Goal: Transaction & Acquisition: Purchase product/service

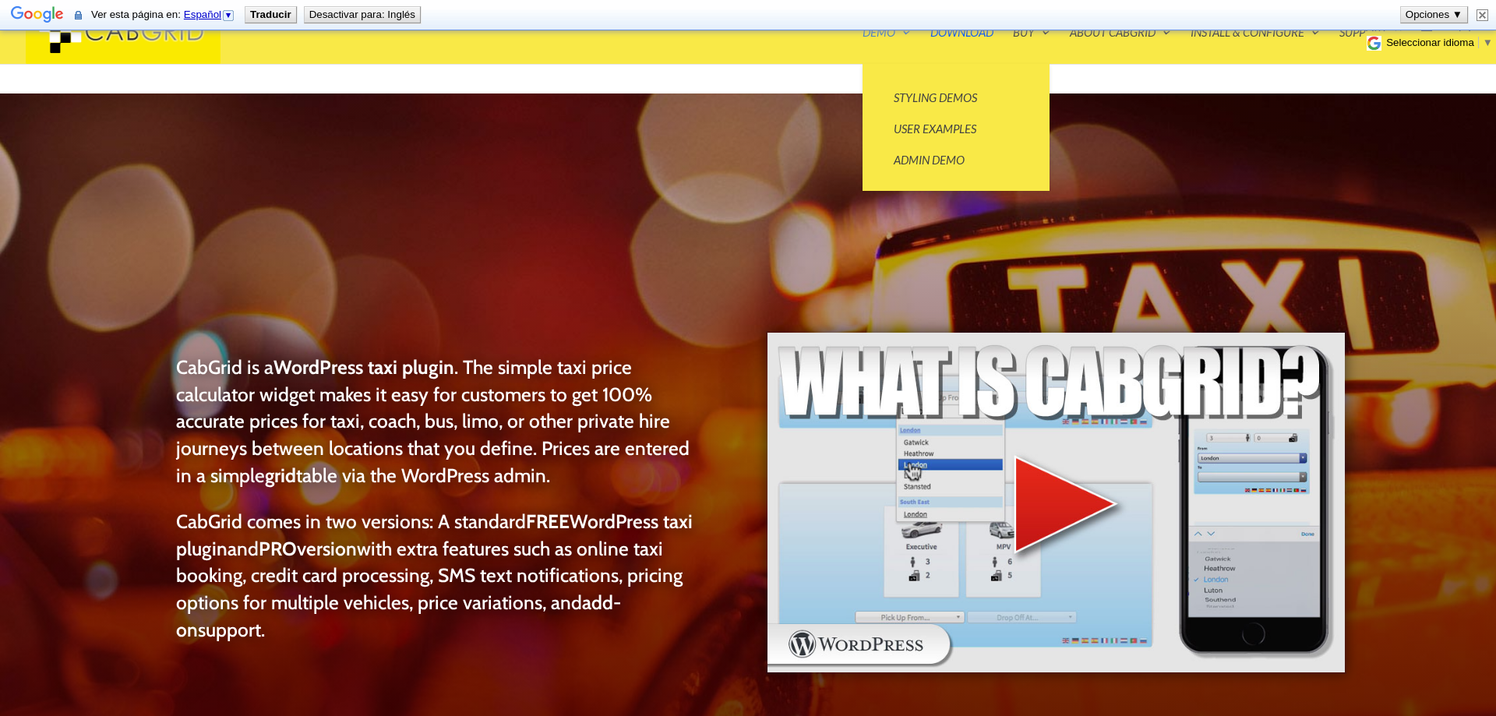
click at [896, 37] on link "Demo" at bounding box center [886, 44] width 48 height 37
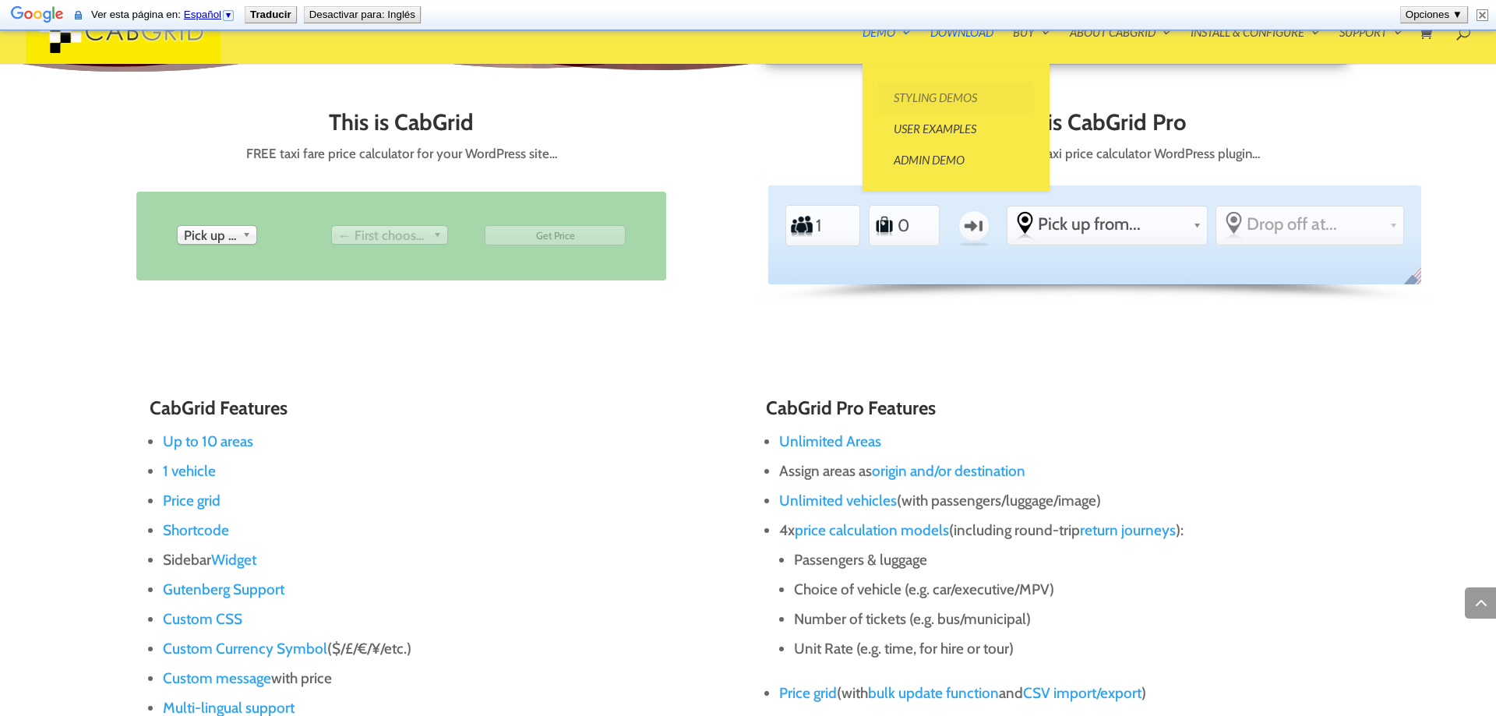
scroll to position [881, 0]
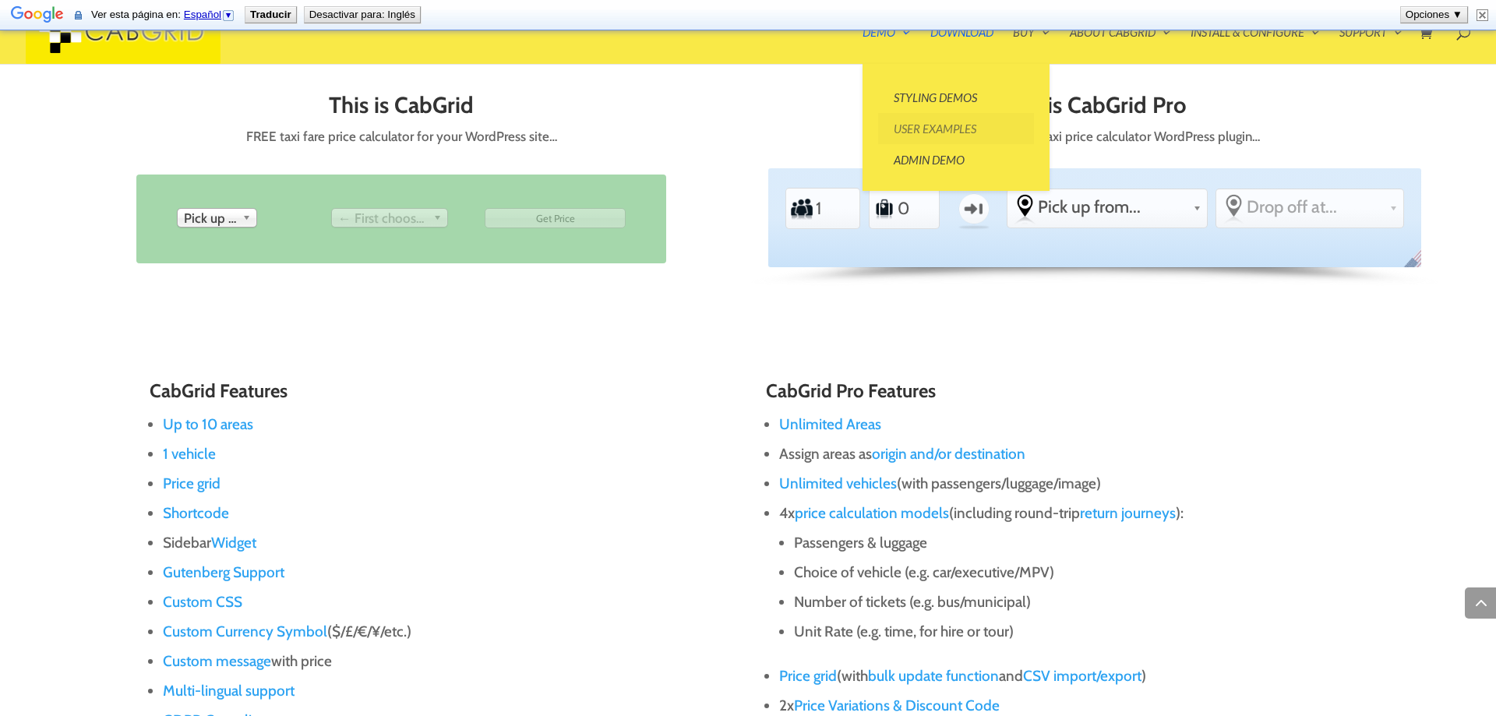
click at [936, 133] on link "User Examples" at bounding box center [956, 128] width 156 height 31
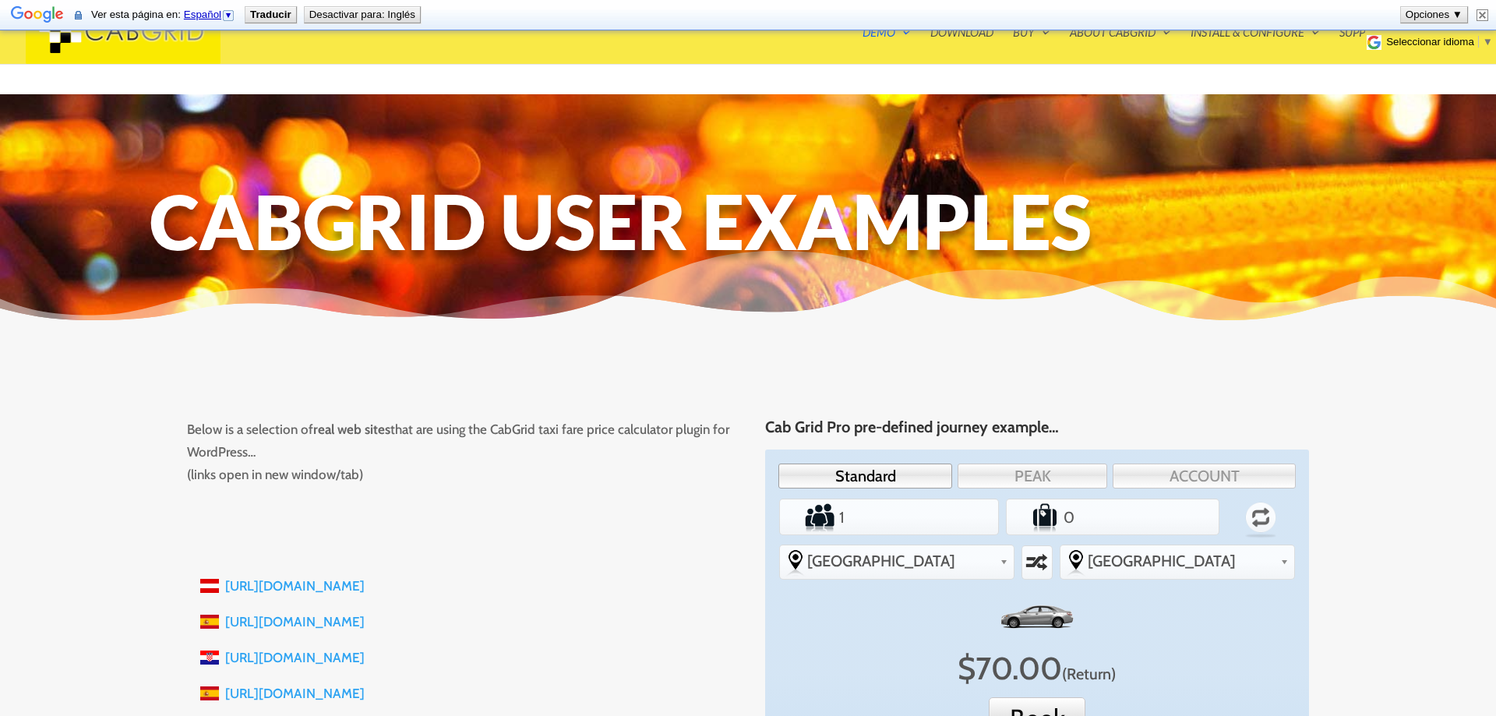
click at [1483, 10] on img at bounding box center [1482, 15] width 12 height 12
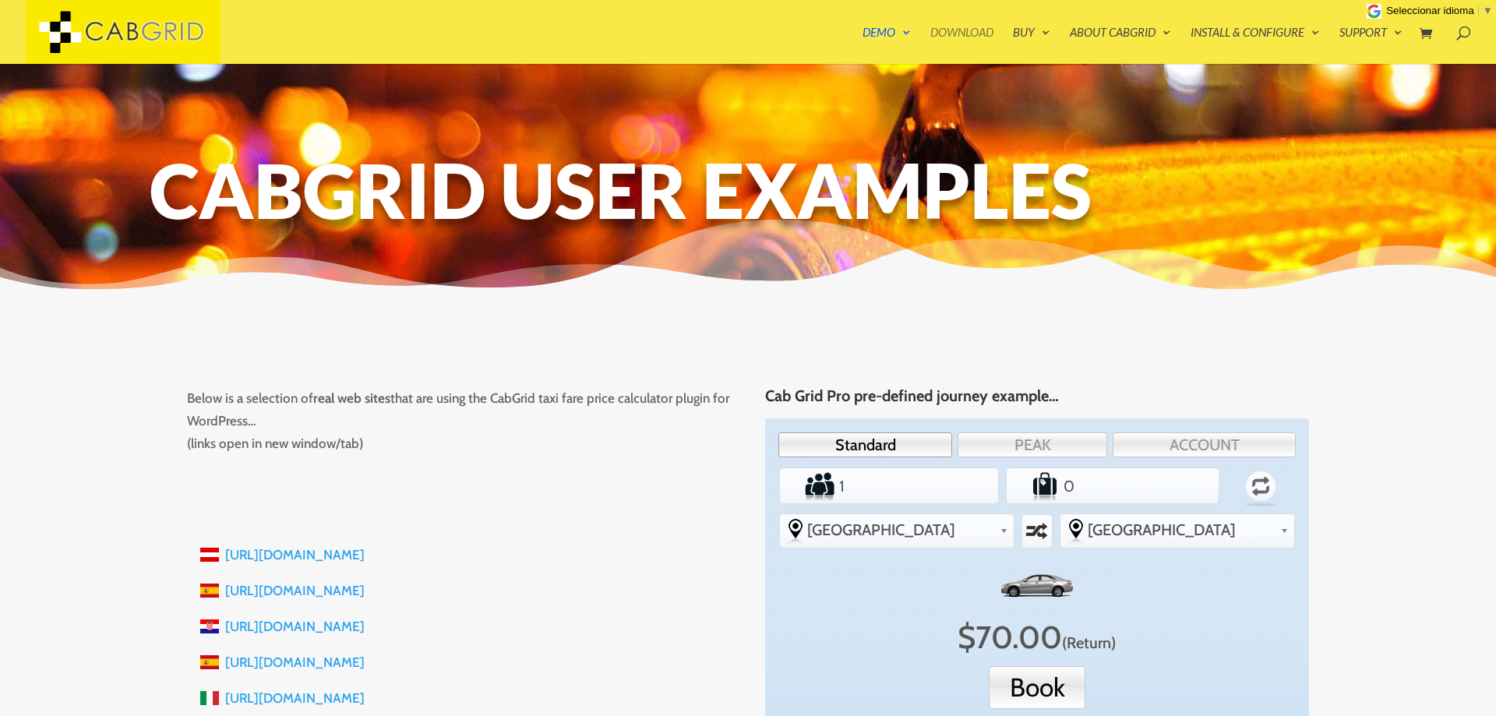
click at [963, 32] on link "Download" at bounding box center [961, 44] width 63 height 37
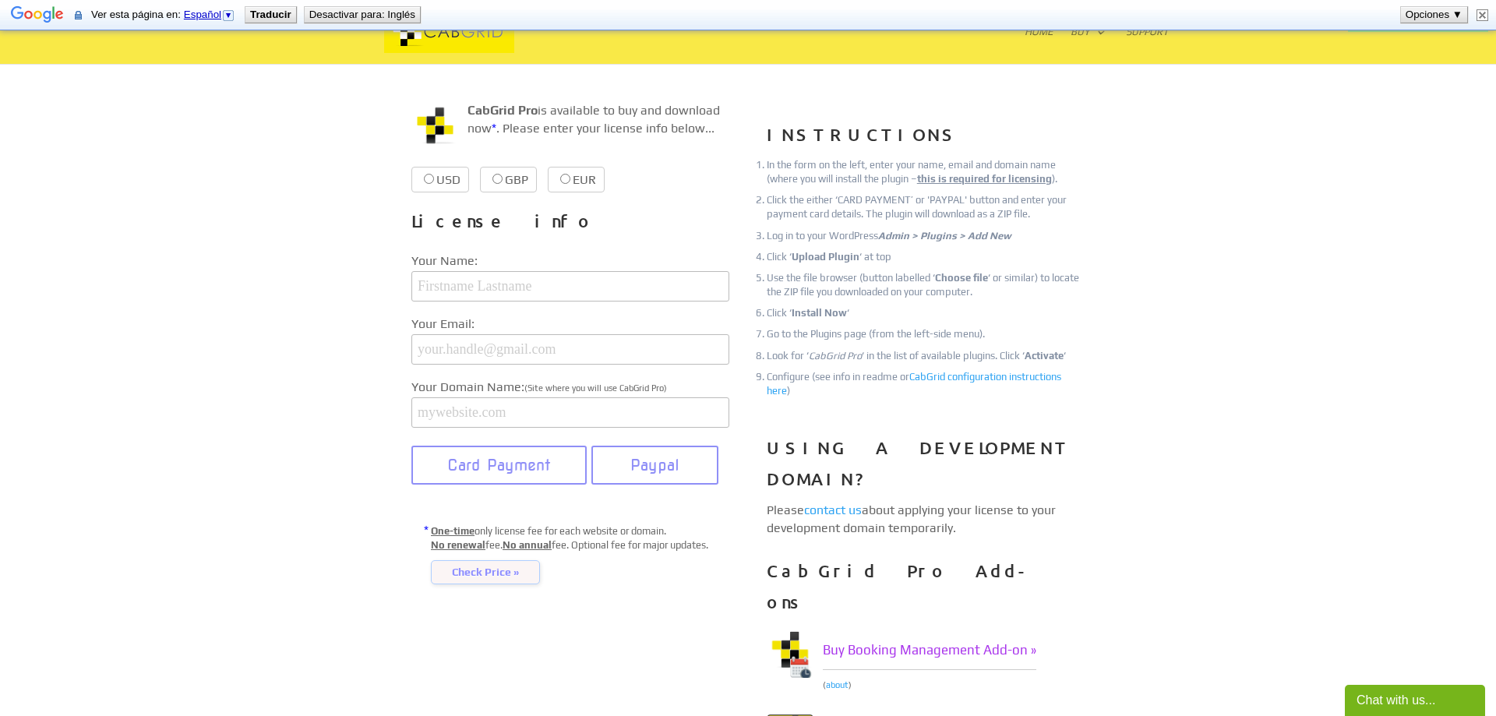
click at [445, 185] on label "USD $39.99 $39.99" at bounding box center [440, 180] width 58 height 26
click at [434, 184] on input "USD $39.99 $39.99" at bounding box center [429, 179] width 10 height 10
radio input "true"
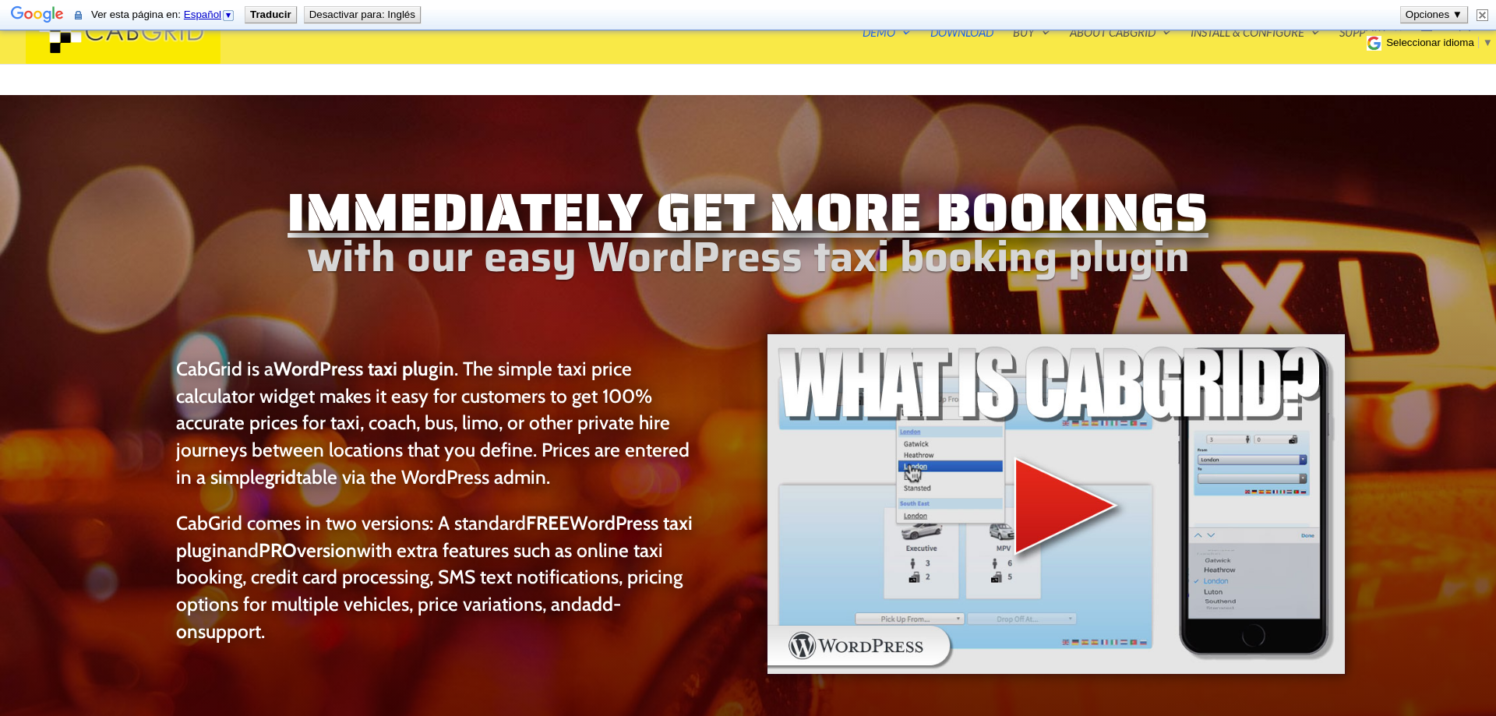
click at [1482, 14] on img at bounding box center [1482, 15] width 12 height 12
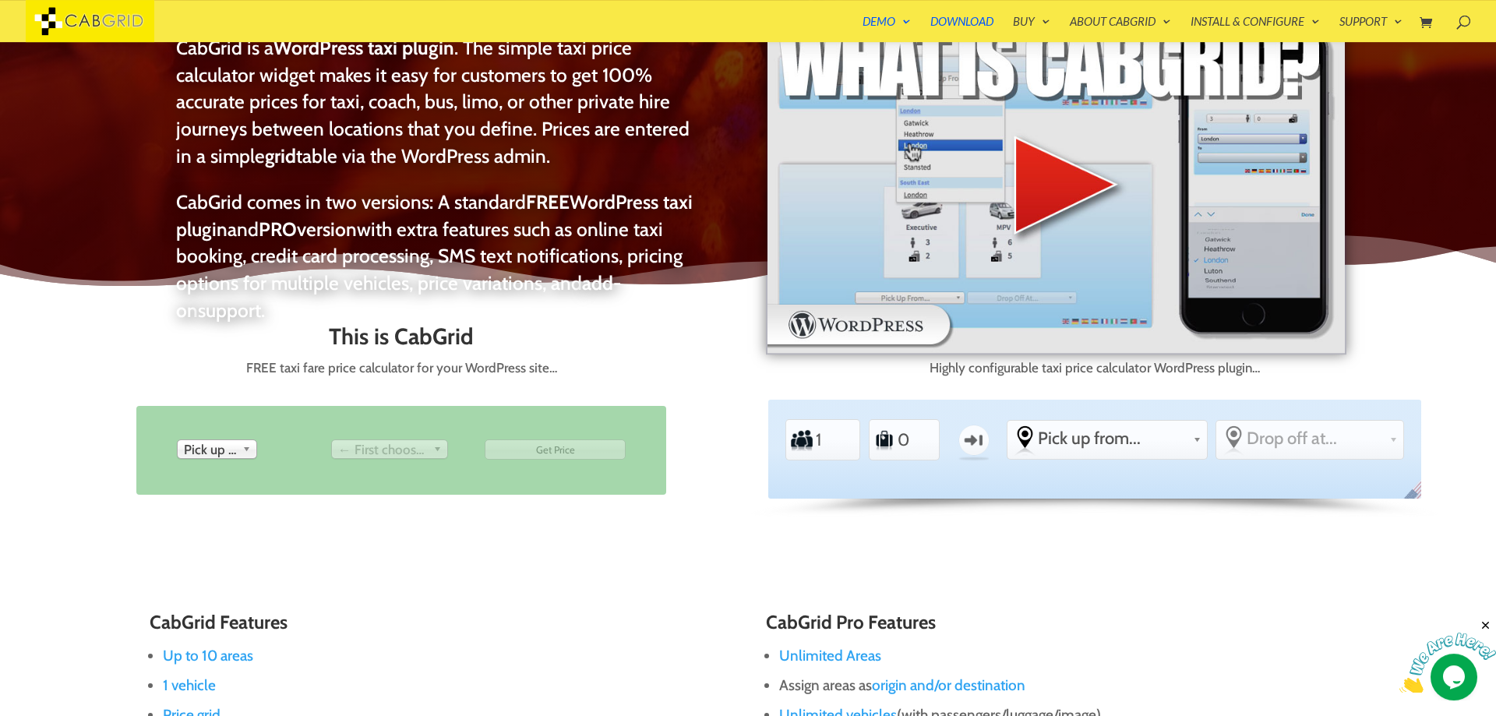
scroll to position [477, 0]
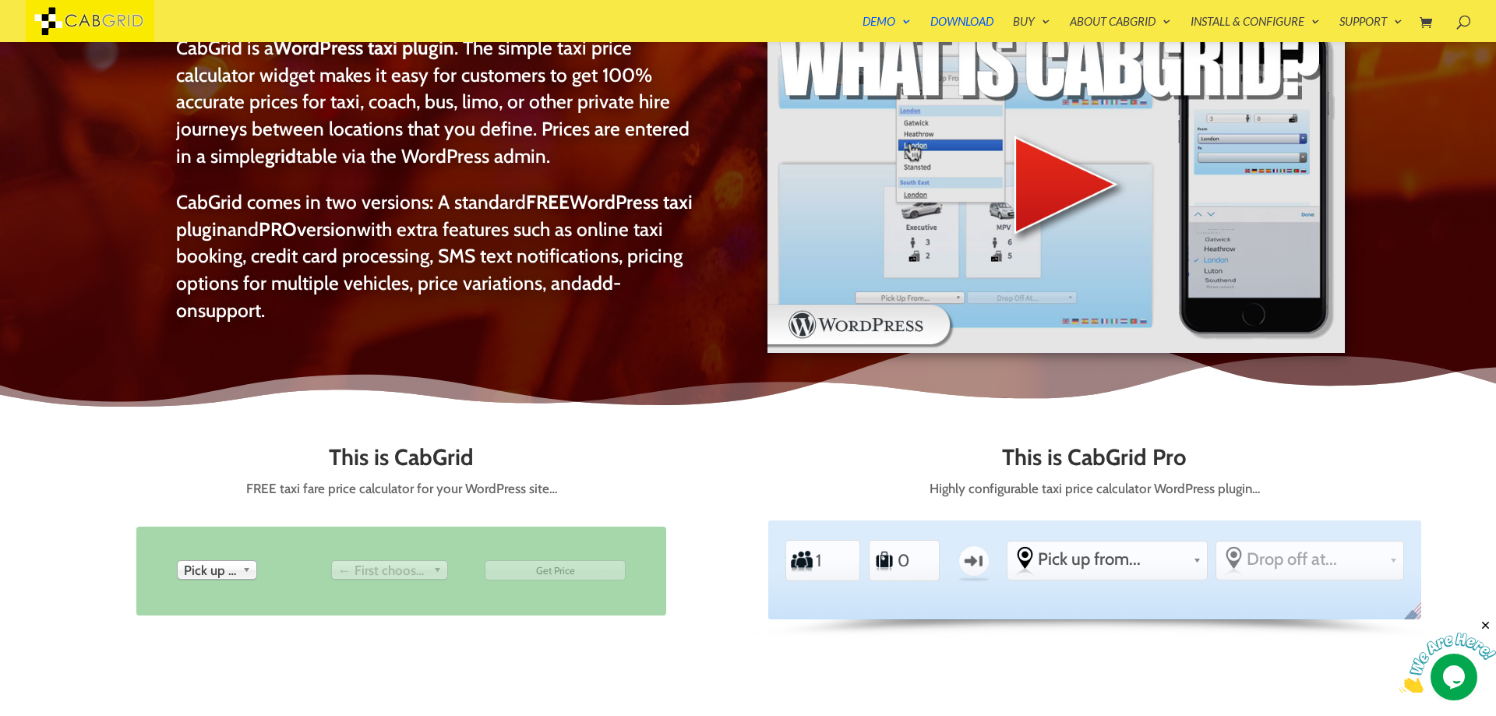
click at [254, 574] on b at bounding box center [249, 570] width 14 height 18
click at [189, 510] on div "This is CabGrid FREE taxi fare price calculator for your WordPress site… From P…" at bounding box center [401, 550] width 653 height 210
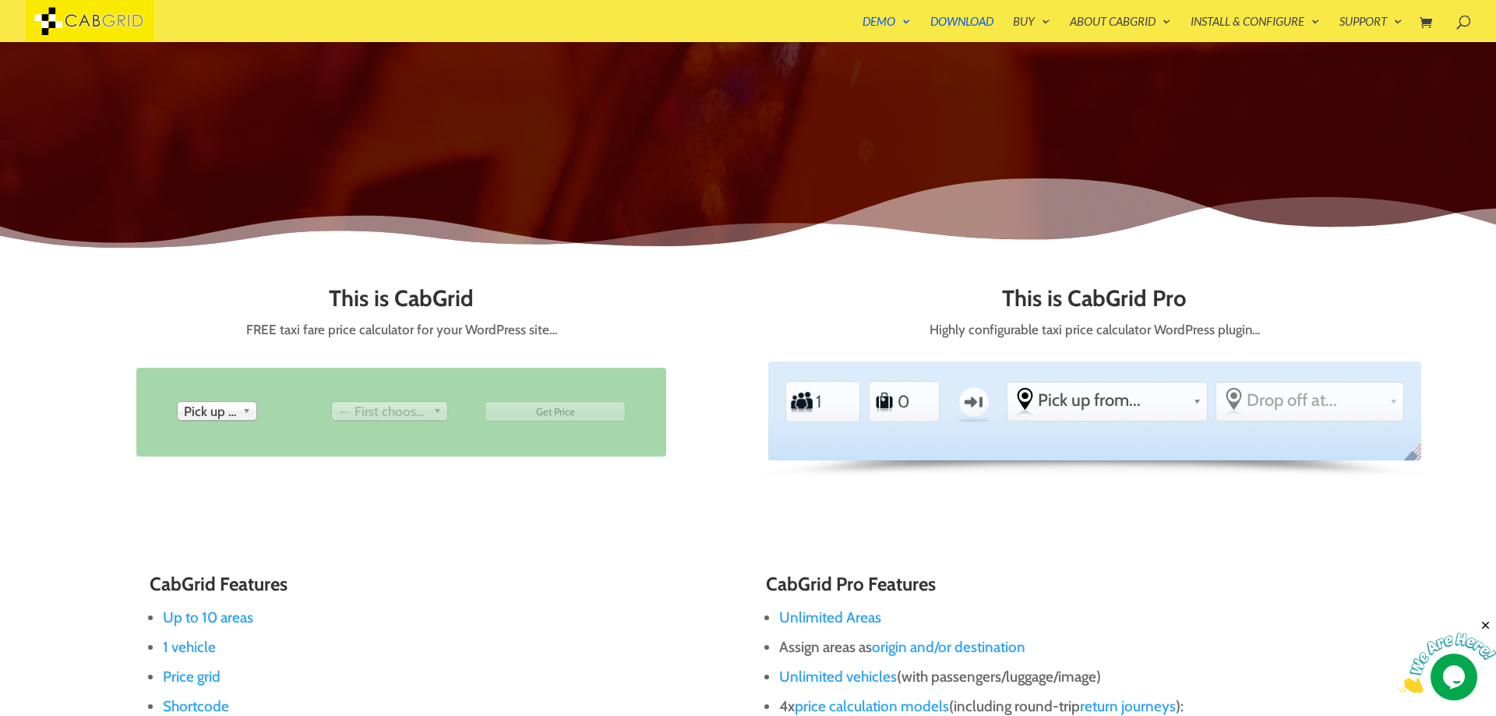
scroll to position [0, 0]
